Goal: Transaction & Acquisition: Book appointment/travel/reservation

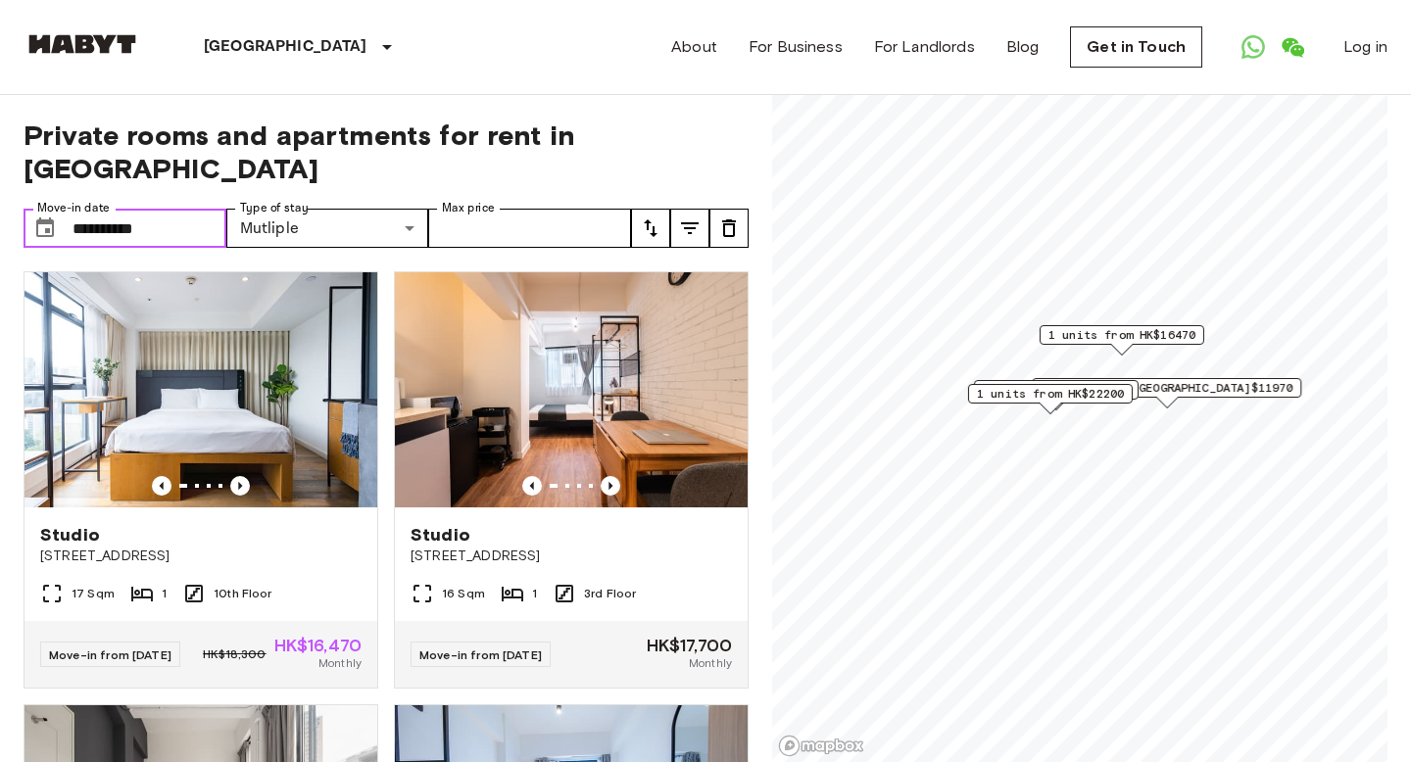
click at [185, 209] on input "**********" at bounding box center [149, 228] width 154 height 39
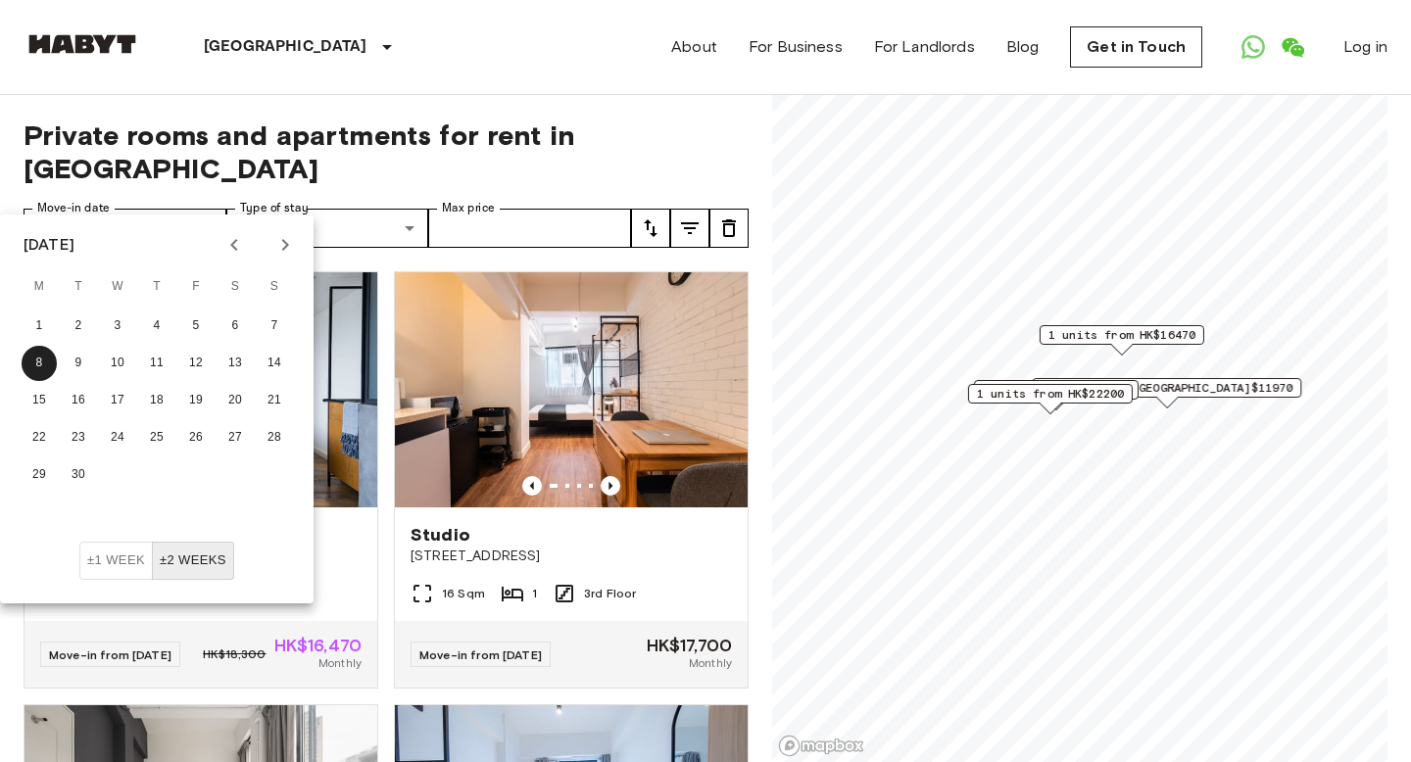
click at [240, 245] on icon "Previous month" at bounding box center [234, 245] width 24 height 24
click at [42, 436] on button "18" at bounding box center [39, 437] width 35 height 35
type input "**********"
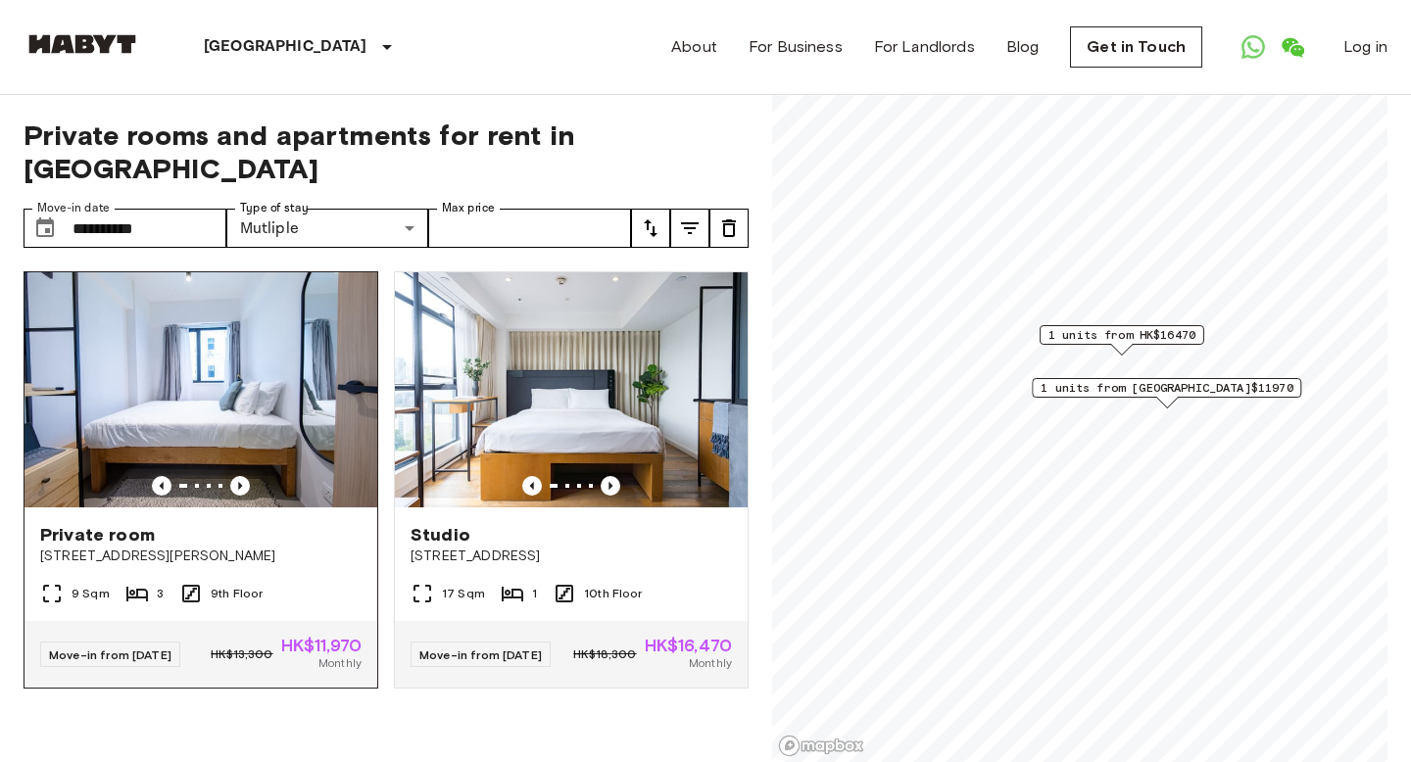
click at [312, 637] on span "HK$11,970" at bounding box center [321, 646] width 80 height 18
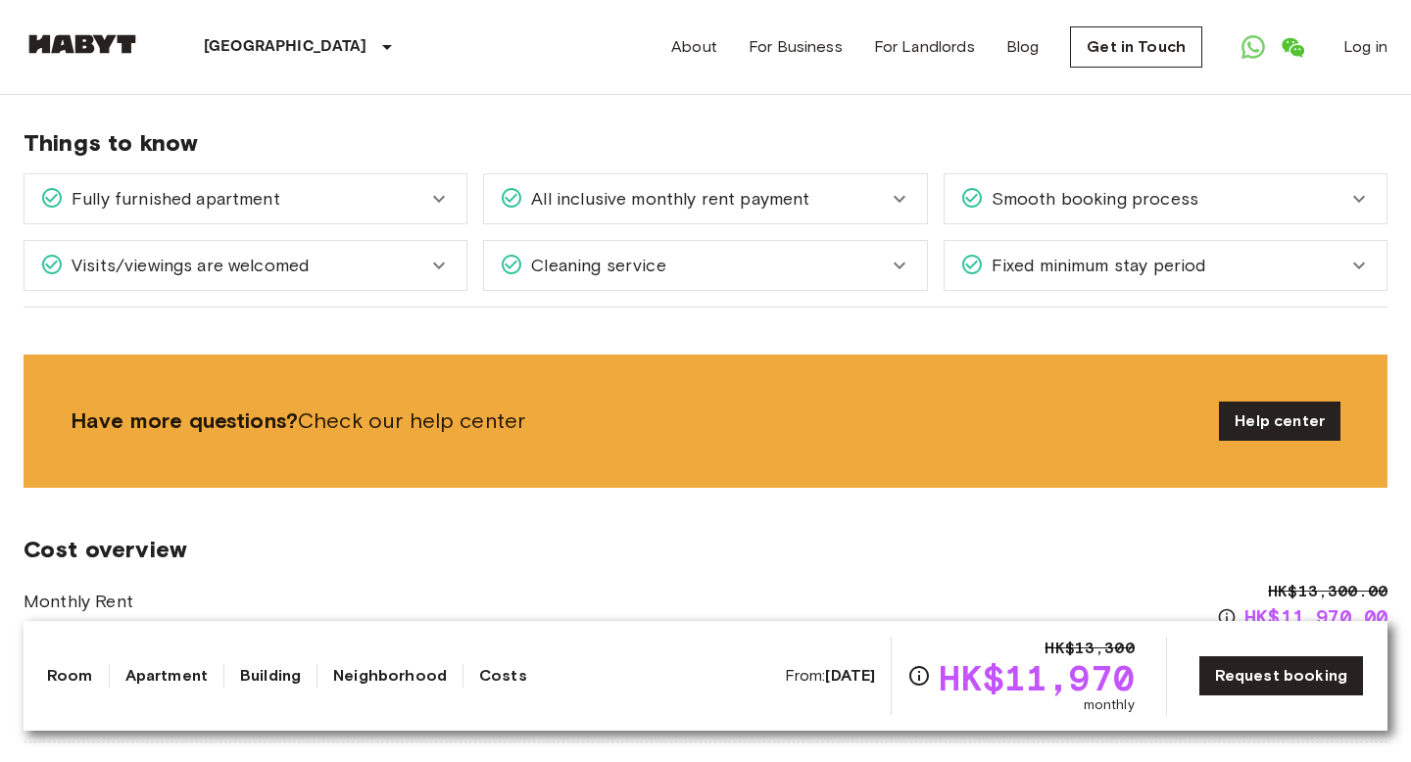
scroll to position [2005, 0]
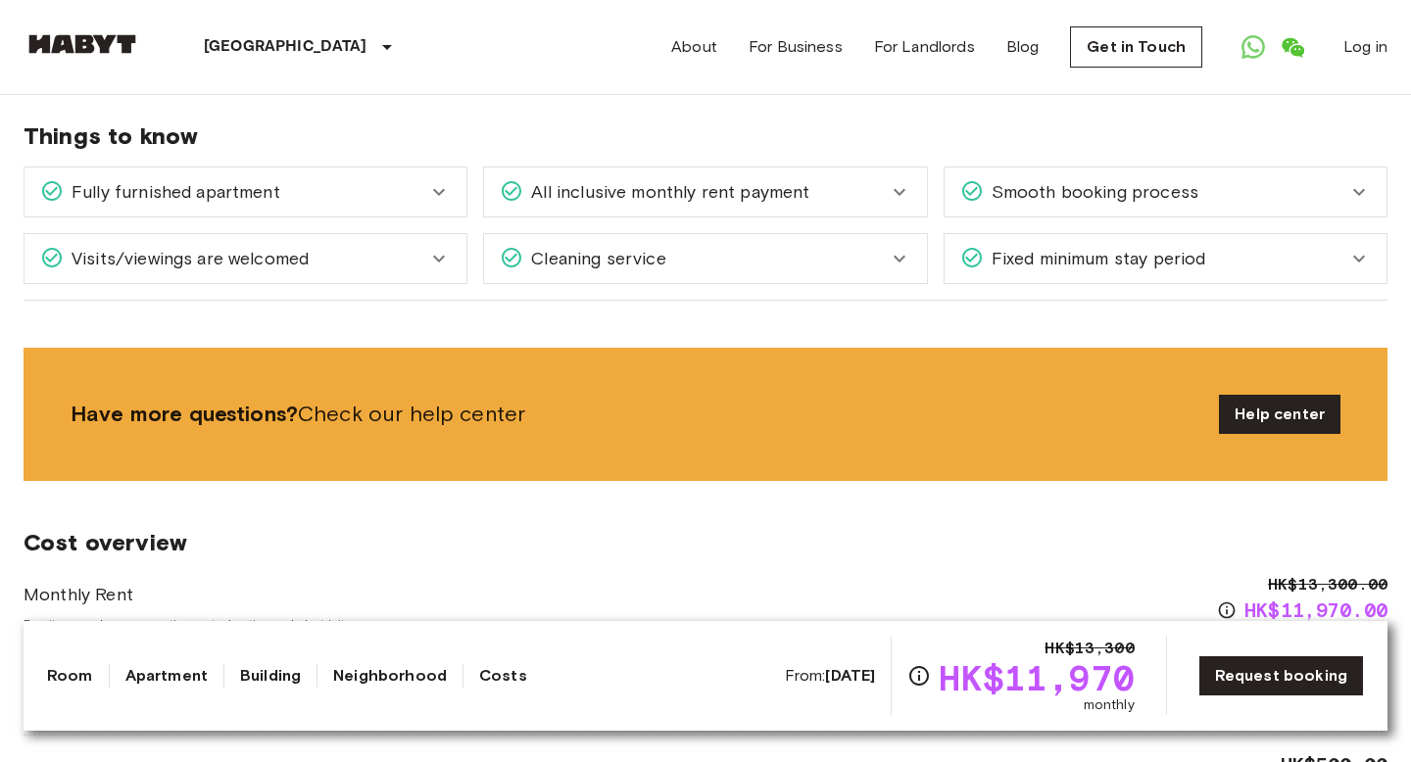
click at [901, 247] on icon at bounding box center [900, 259] width 24 height 24
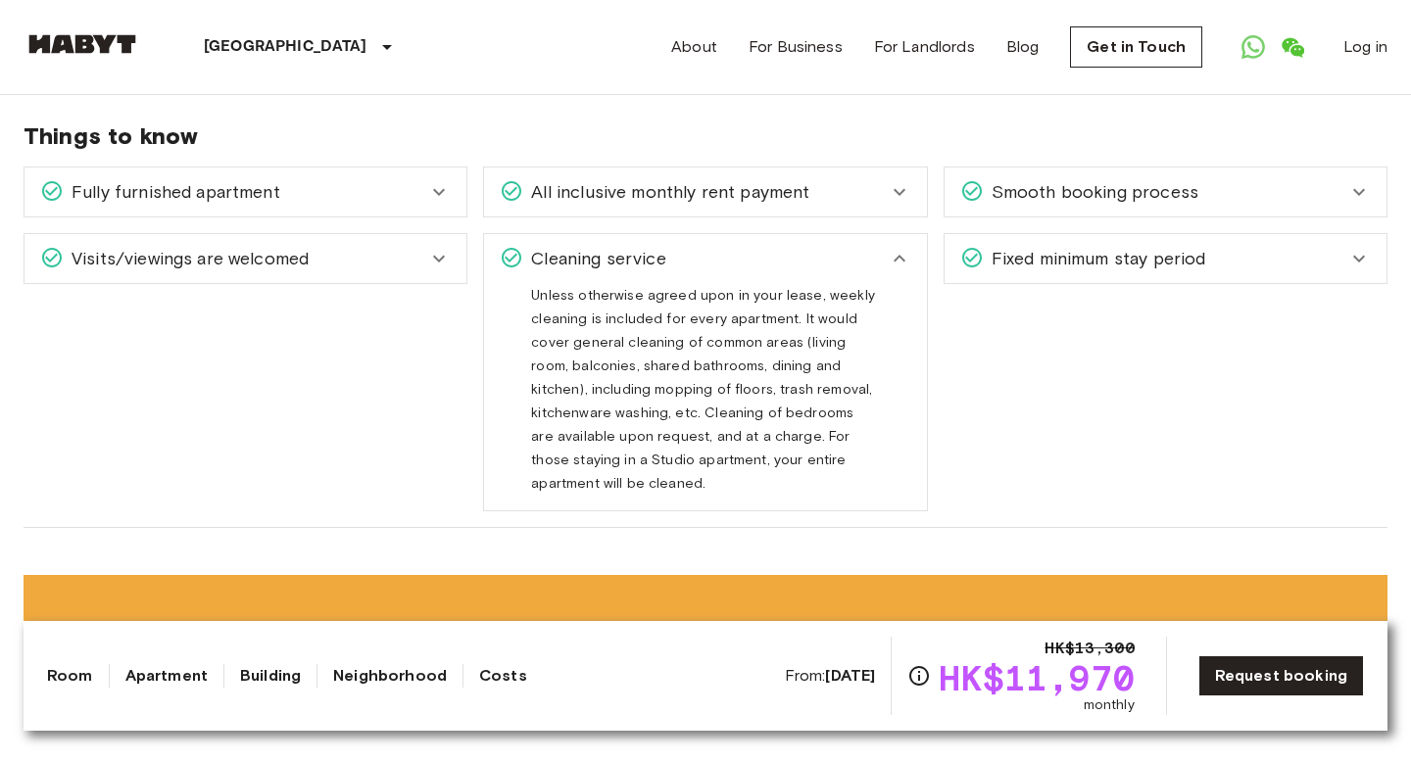
click at [889, 180] on icon at bounding box center [900, 192] width 24 height 24
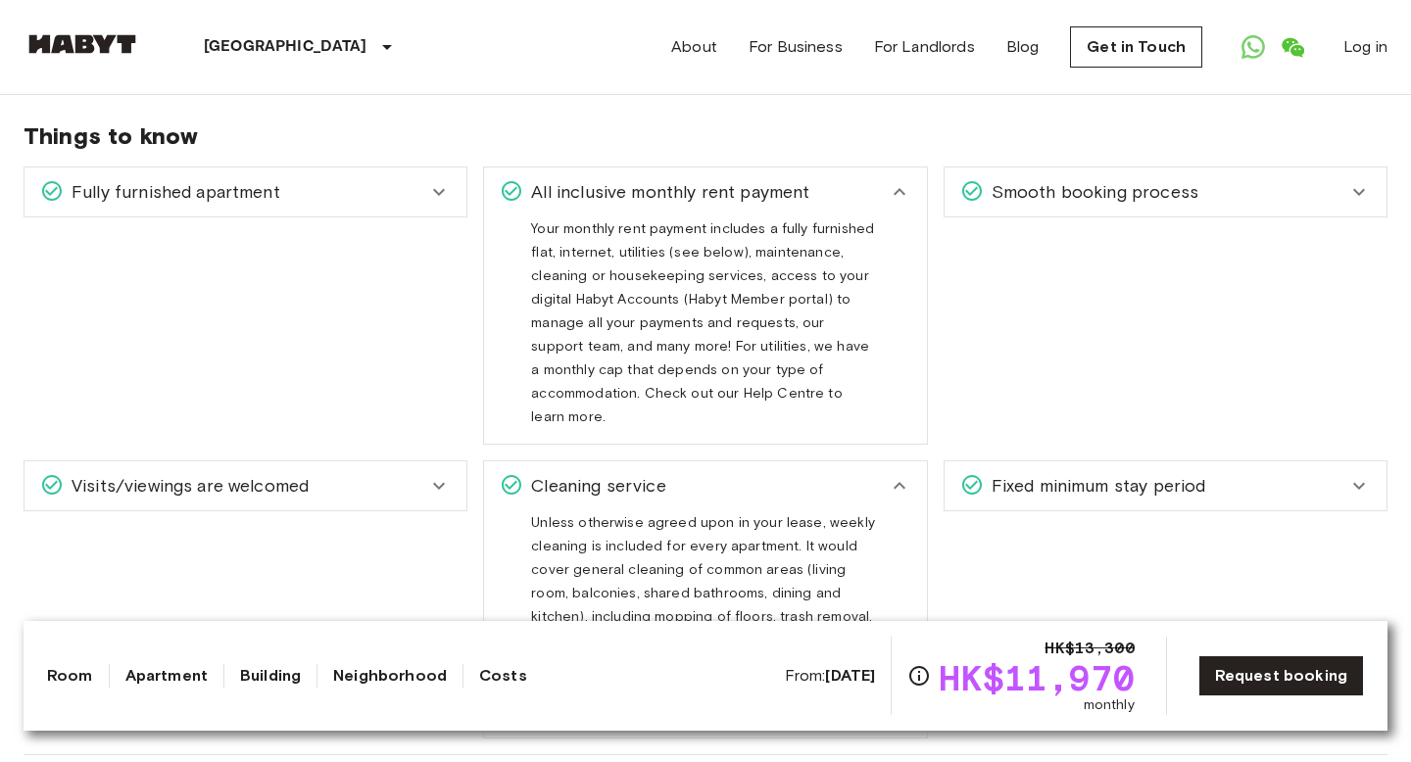
click at [1364, 180] on icon at bounding box center [1359, 192] width 24 height 24
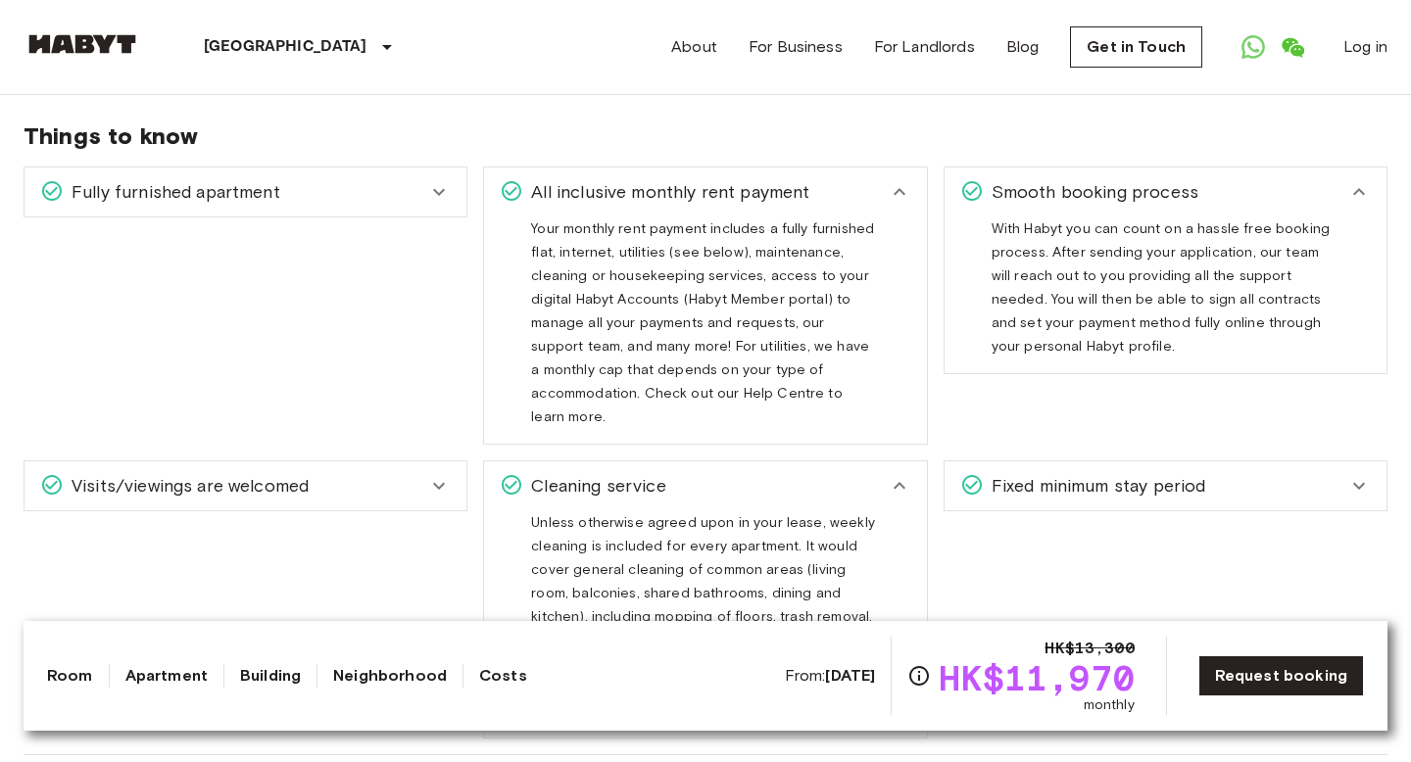
click at [1092, 473] on span "Fixed minimum stay period" at bounding box center [1095, 485] width 222 height 25
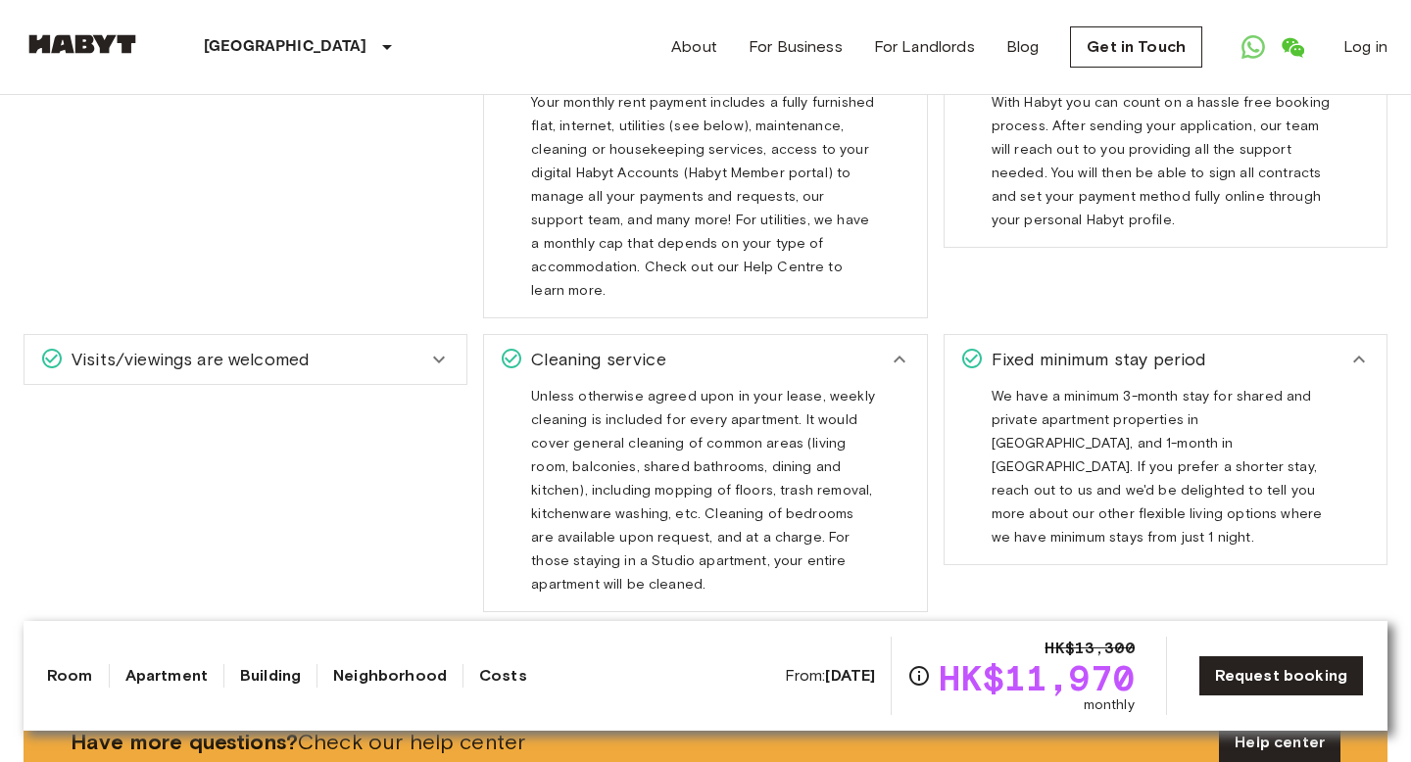
scroll to position [2134, 0]
click at [423, 345] on div "Visits/viewings are welcomed" at bounding box center [233, 357] width 387 height 25
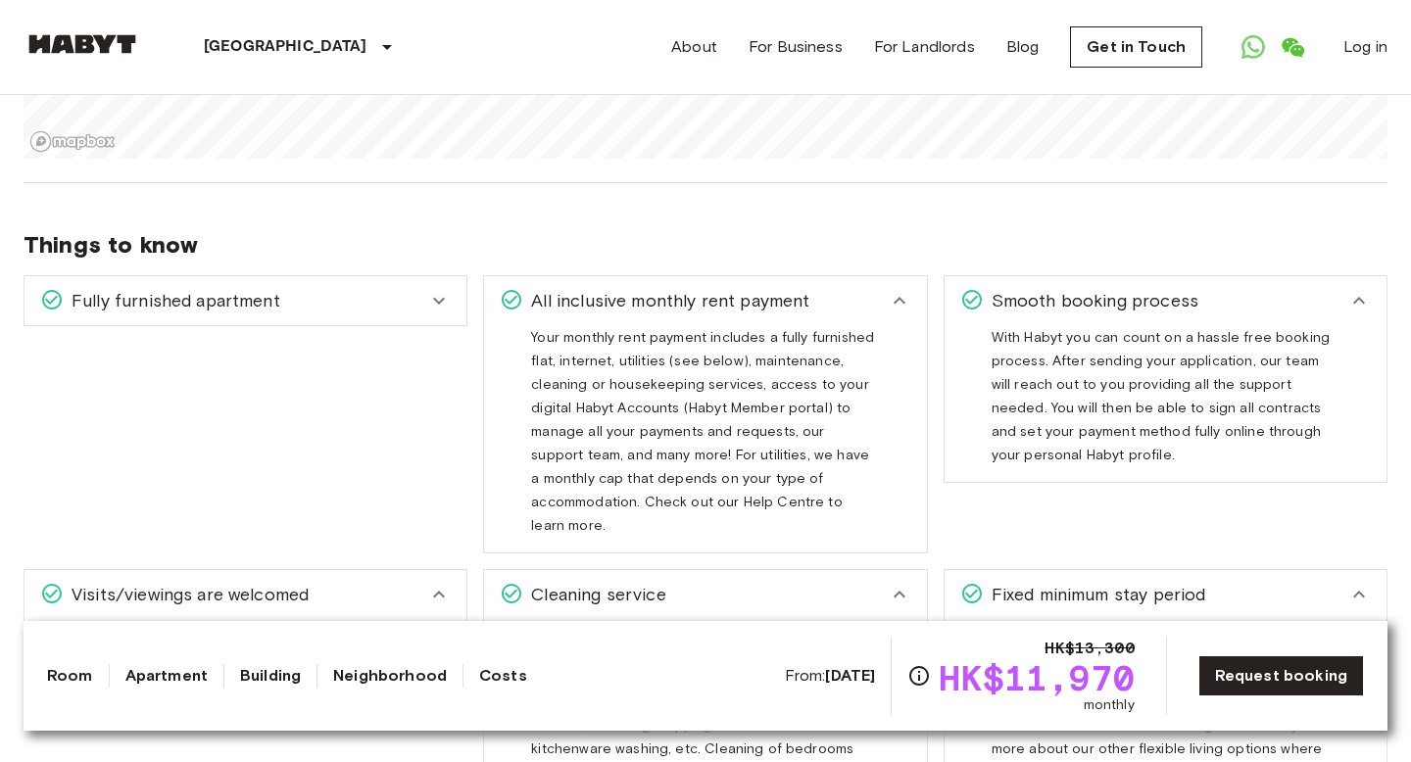
scroll to position [1884, 0]
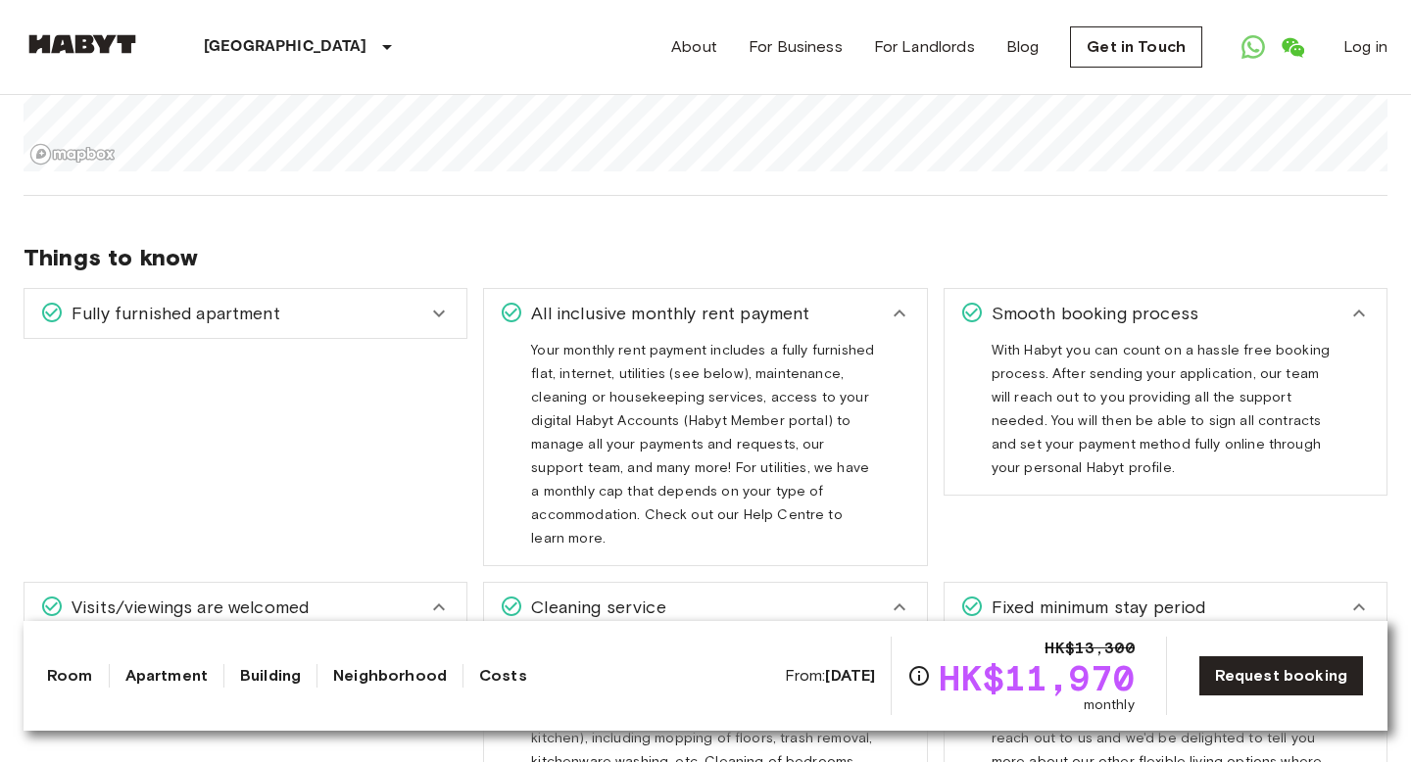
click at [441, 305] on icon at bounding box center [439, 314] width 24 height 24
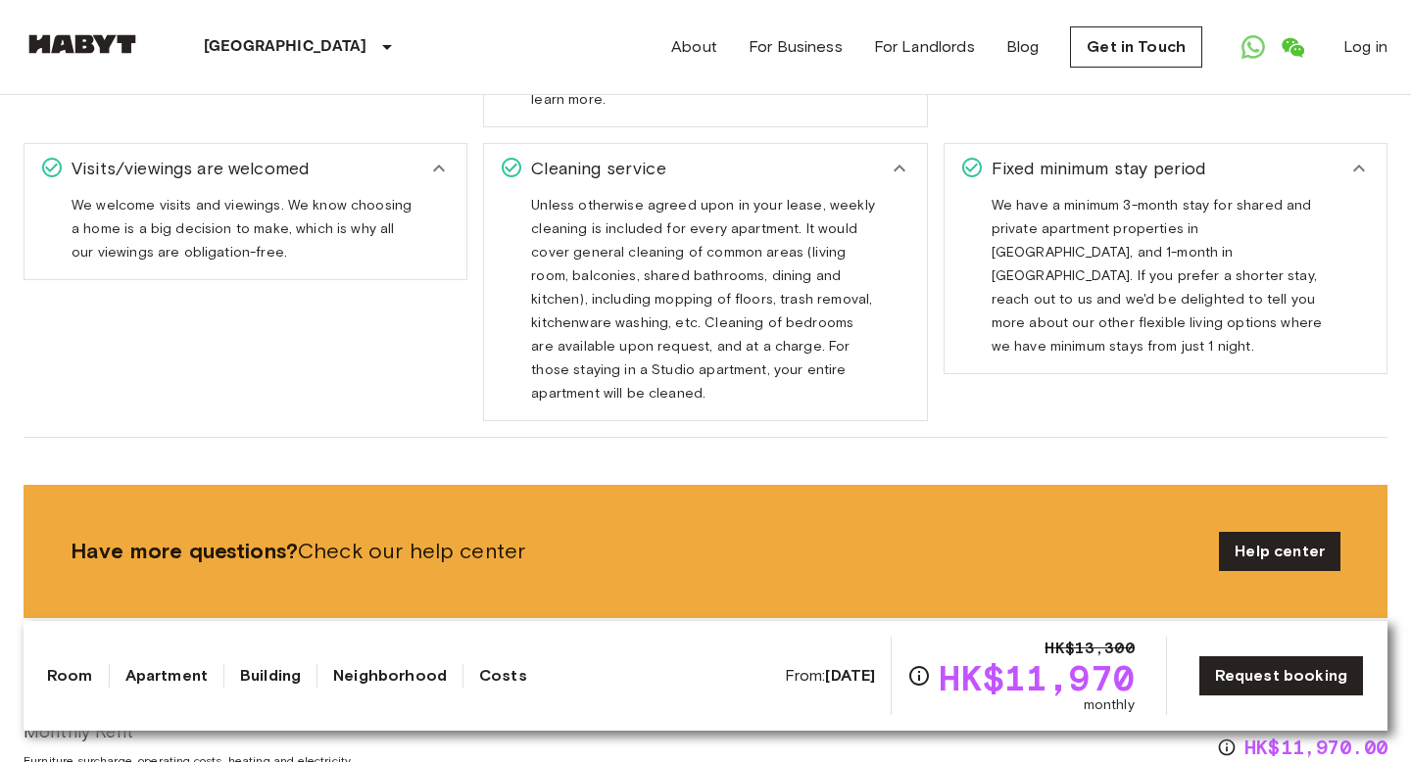
scroll to position [2327, 0]
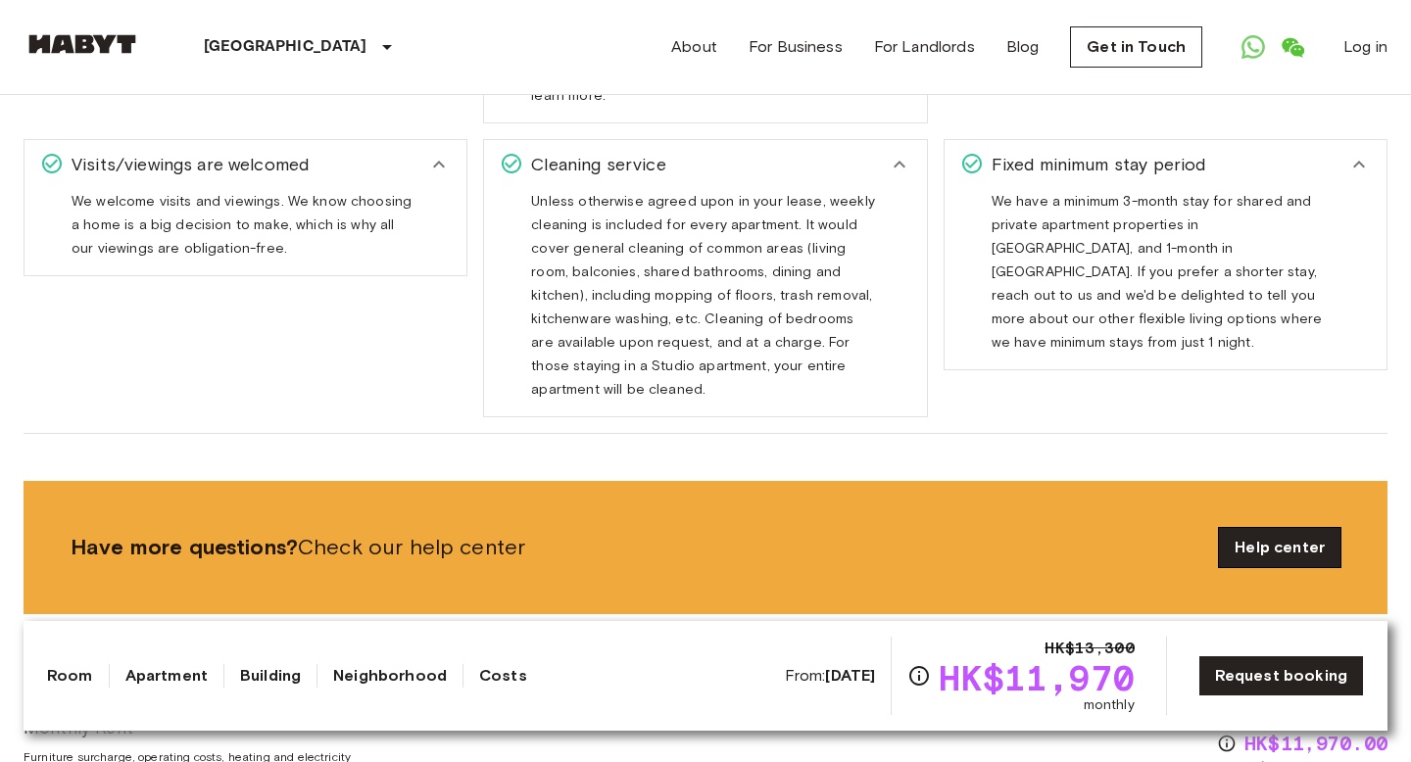
click at [1263, 528] on link "Help center" at bounding box center [1279, 547] width 121 height 39
